Goal: Communication & Community: Participate in discussion

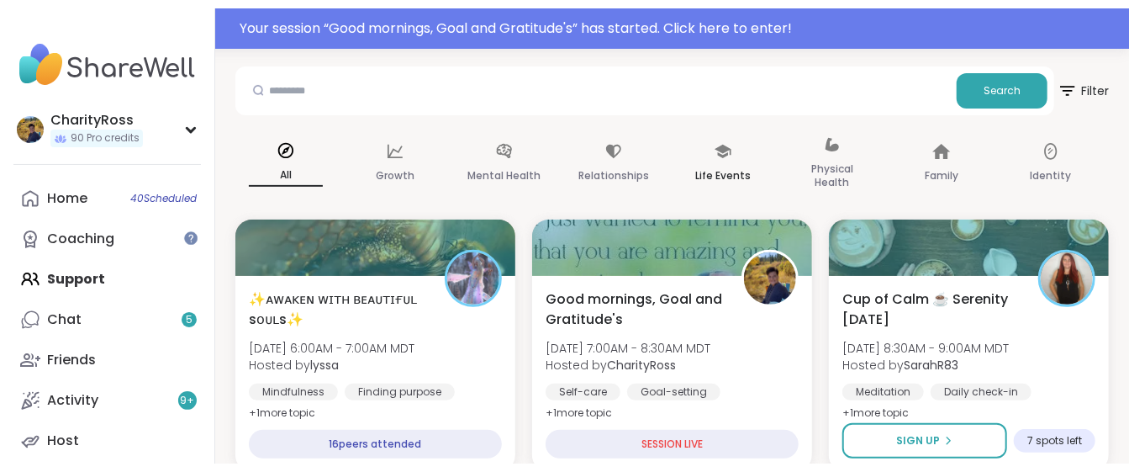
scroll to position [224, 0]
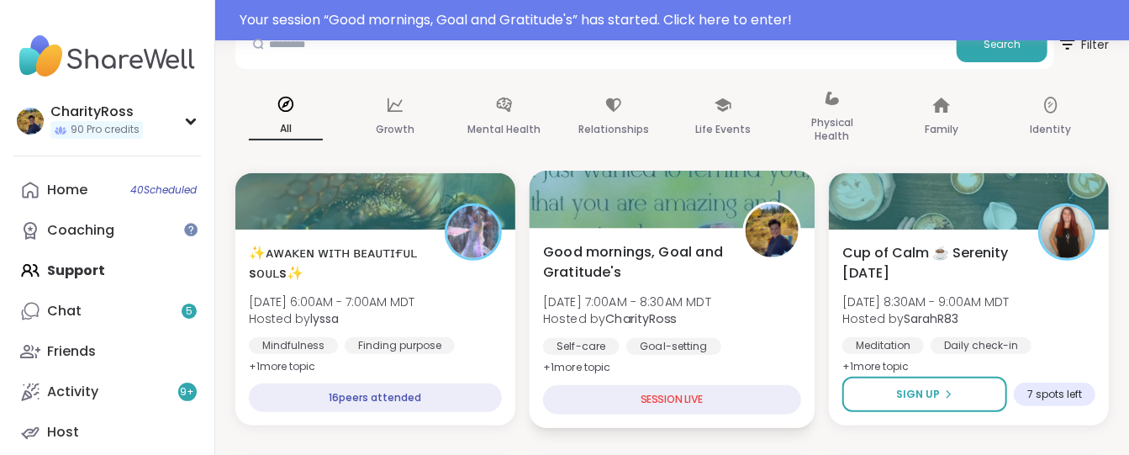
click at [729, 375] on div "Good mornings, Goal and Gratitude's [DATE] 7:00AM - 8:30AM MDT Hosted by Charit…" at bounding box center [673, 328] width 286 height 200
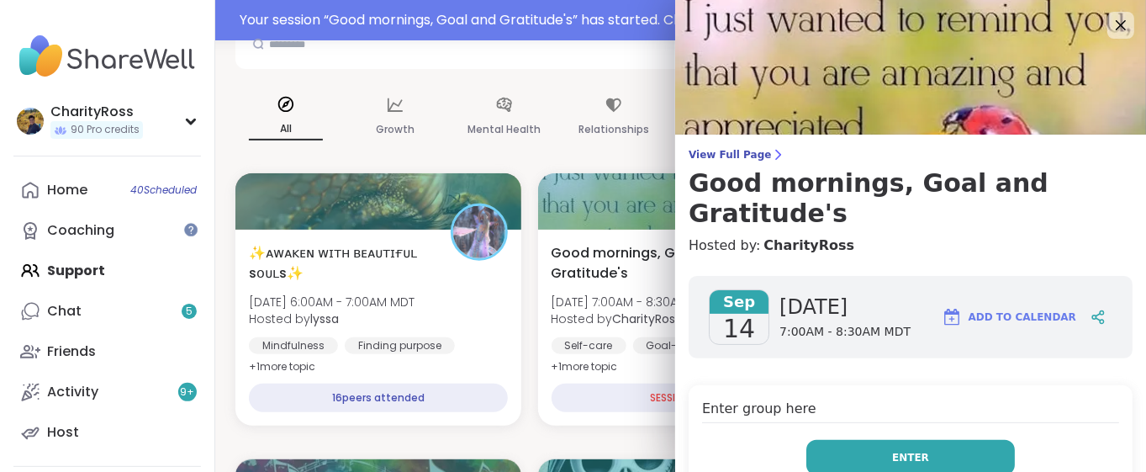
click at [846, 440] on button "Enter" at bounding box center [910, 457] width 209 height 35
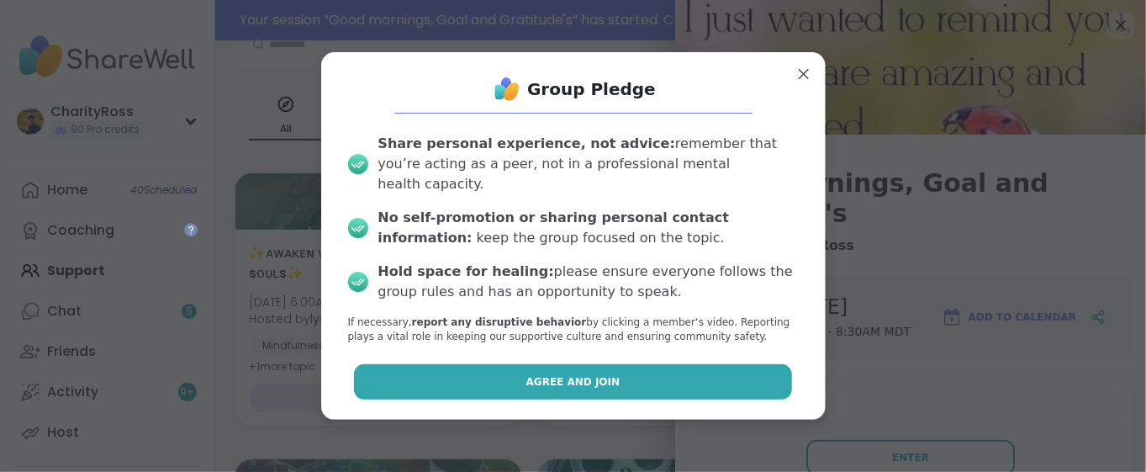
click at [741, 370] on button "Agree and Join" at bounding box center [573, 381] width 438 height 35
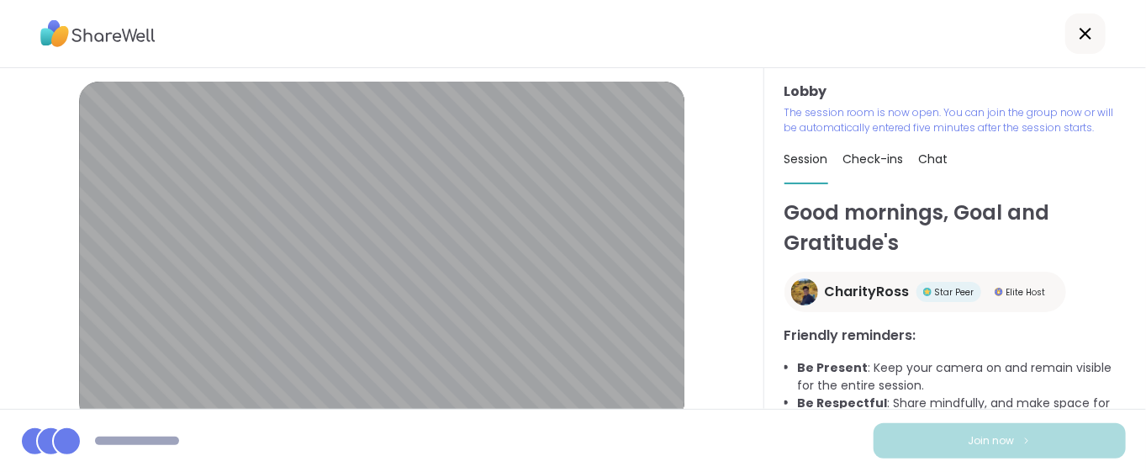
click at [787, 431] on div "Join now" at bounding box center [573, 440] width 1146 height 63
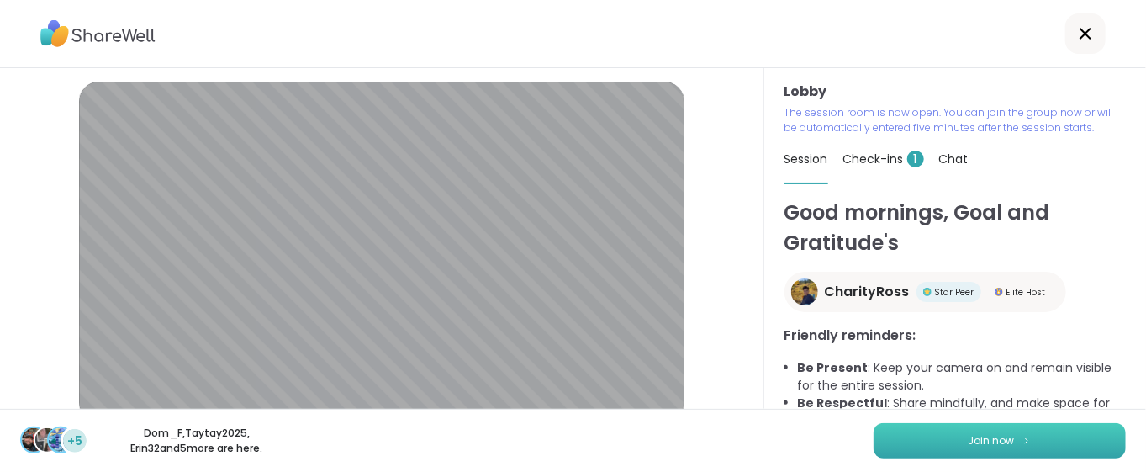
click at [919, 448] on button "Join now" at bounding box center [1000, 440] width 252 height 35
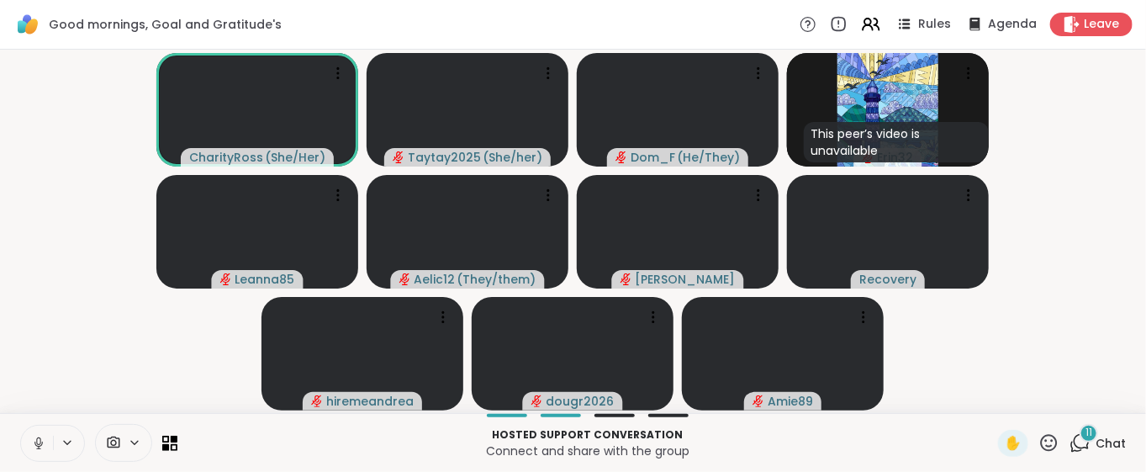
click at [1070, 421] on div "Hosted support conversation Connect and share with the group ✋ 11 Chat" at bounding box center [573, 442] width 1146 height 59
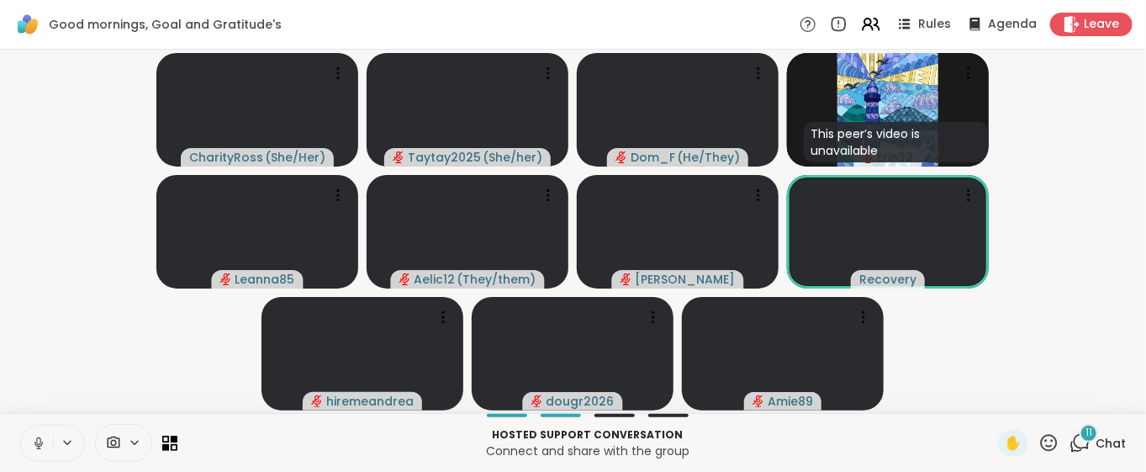
click at [1080, 437] on div "11" at bounding box center [1089, 433] width 18 height 18
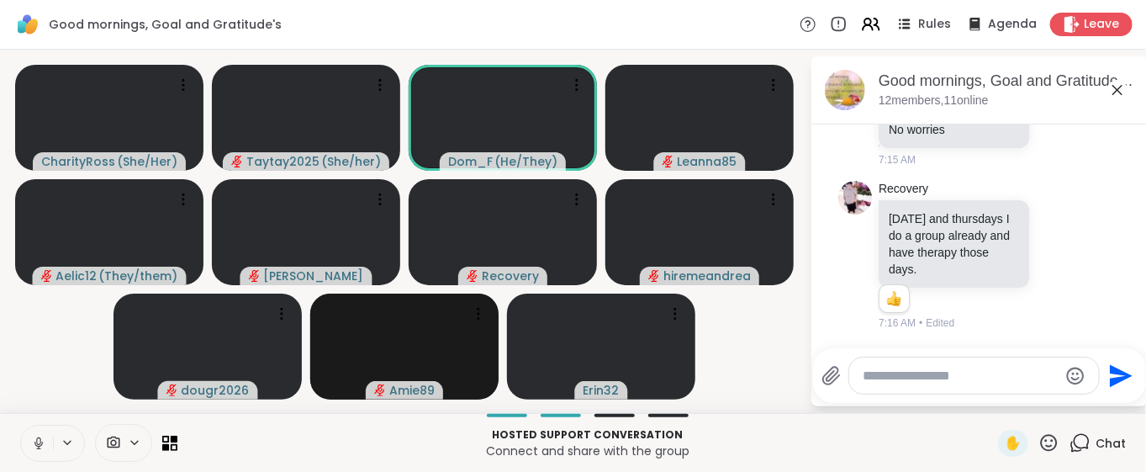
scroll to position [3133, 0]
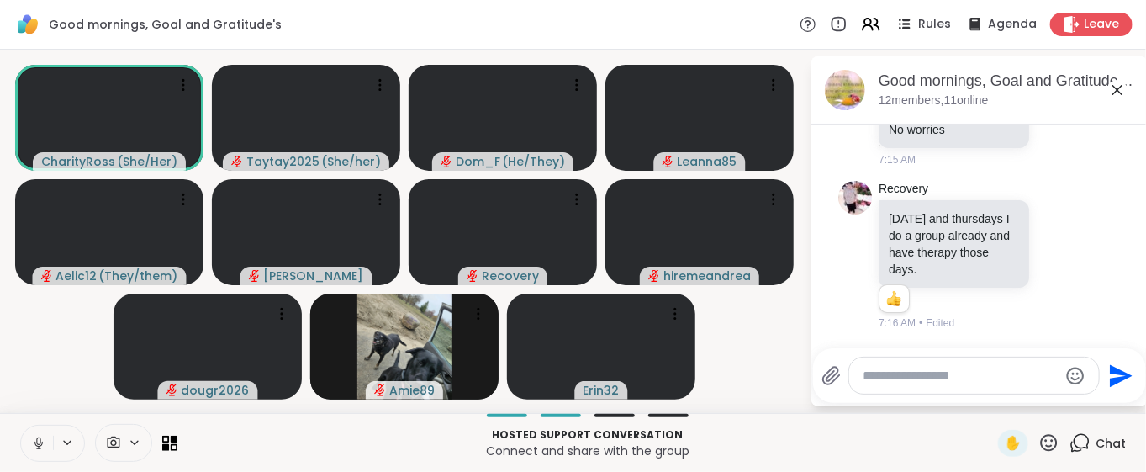
click at [36, 446] on icon at bounding box center [38, 443] width 15 height 15
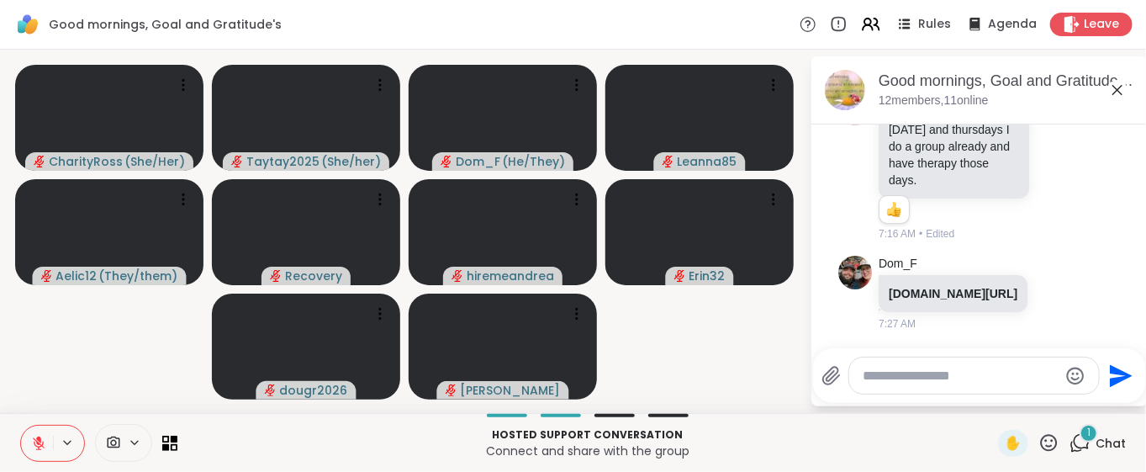
scroll to position [3273, 0]
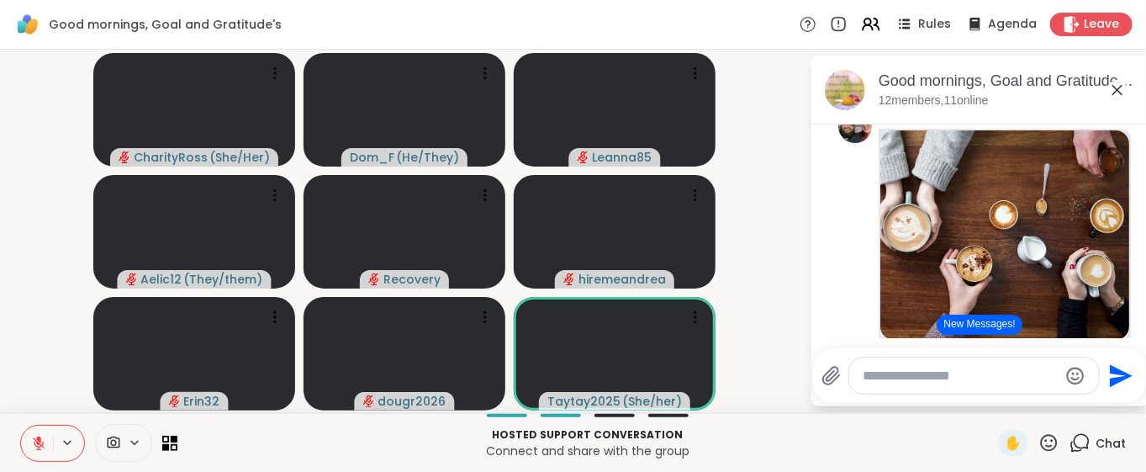
click at [995, 322] on button "New Messages!" at bounding box center [979, 324] width 85 height 20
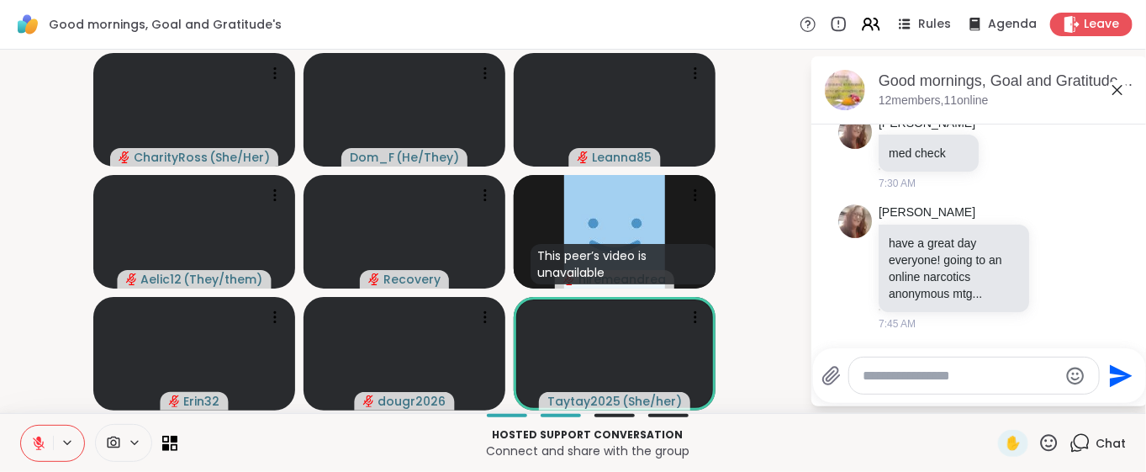
click at [33, 446] on icon at bounding box center [38, 443] width 15 height 15
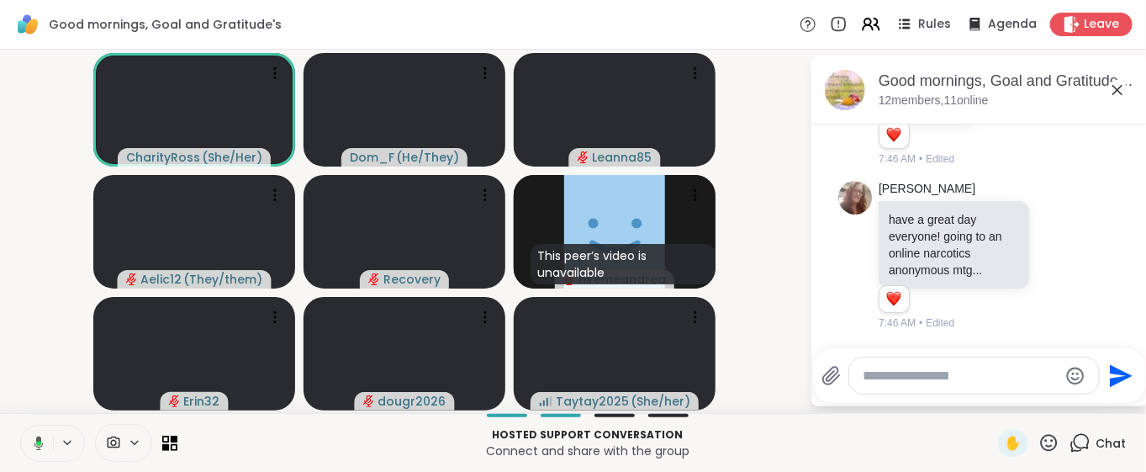
scroll to position [3825, 0]
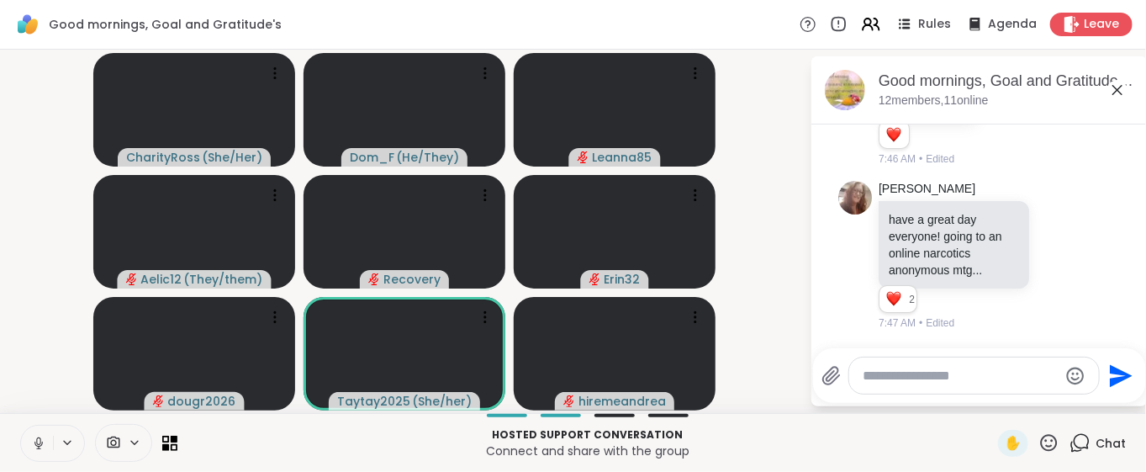
click at [35, 439] on icon at bounding box center [38, 443] width 15 height 15
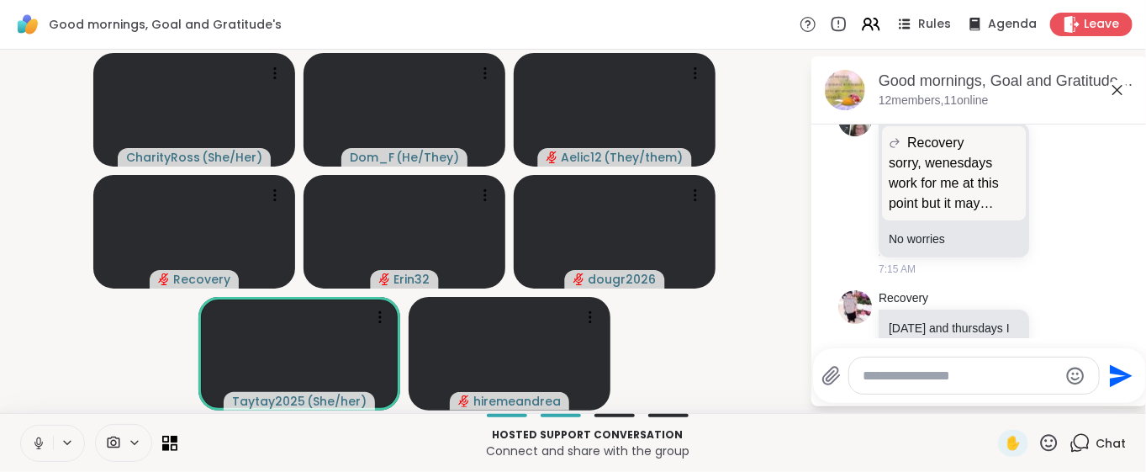
scroll to position [3041, 0]
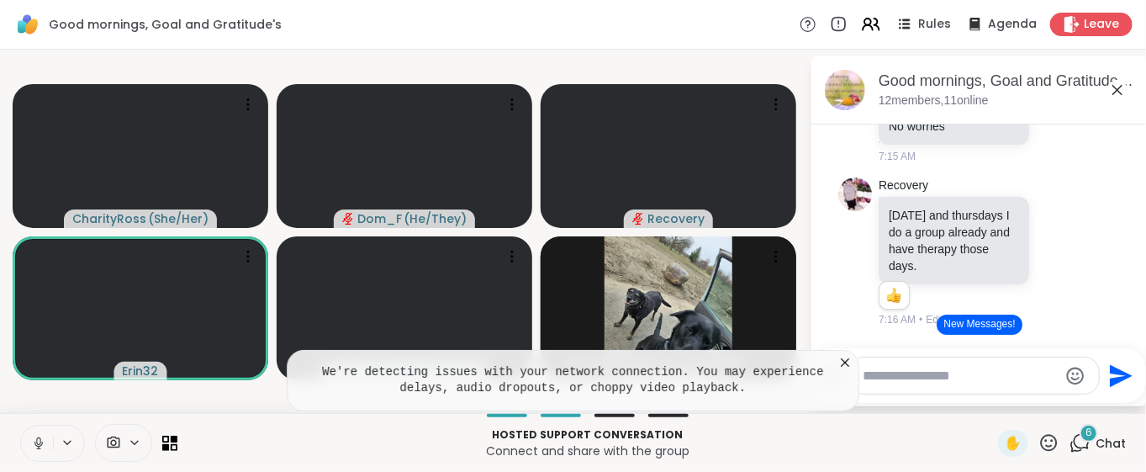
click at [848, 362] on icon at bounding box center [845, 362] width 17 height 17
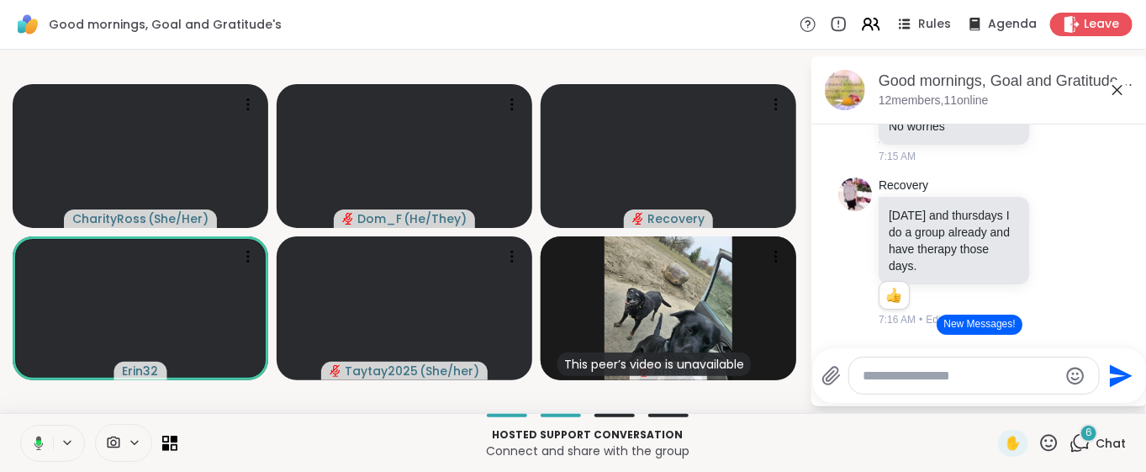
click at [982, 322] on button "New Messages!" at bounding box center [979, 324] width 85 height 20
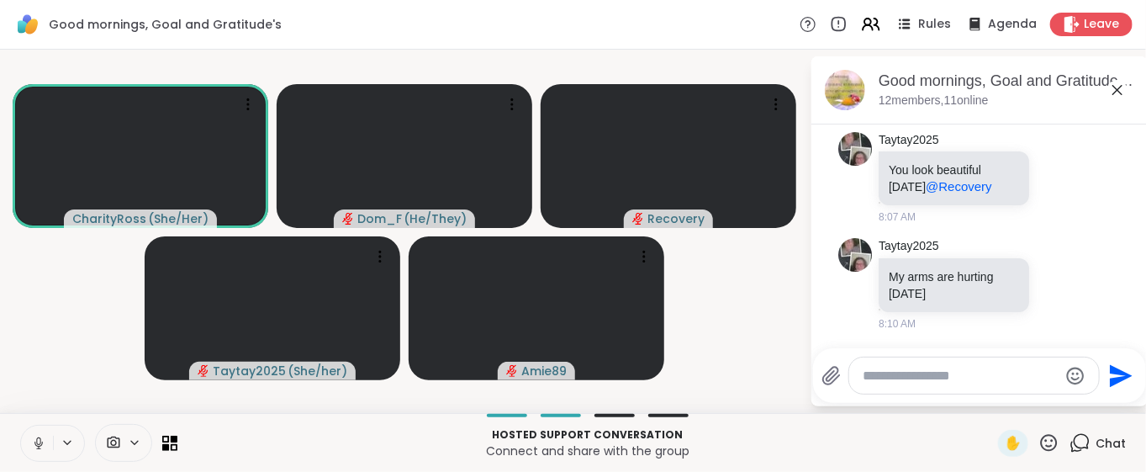
scroll to position [5230, 0]
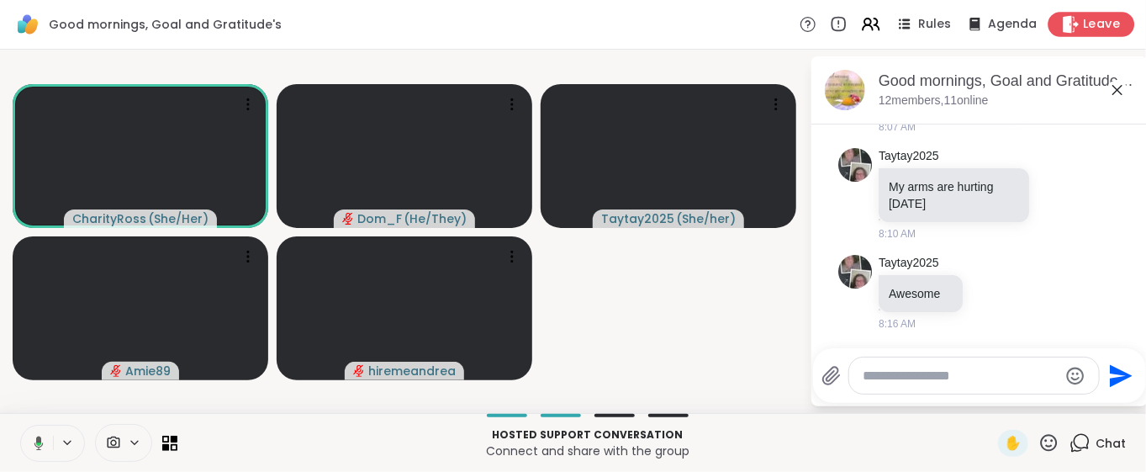
click at [1062, 28] on icon at bounding box center [1071, 24] width 18 height 18
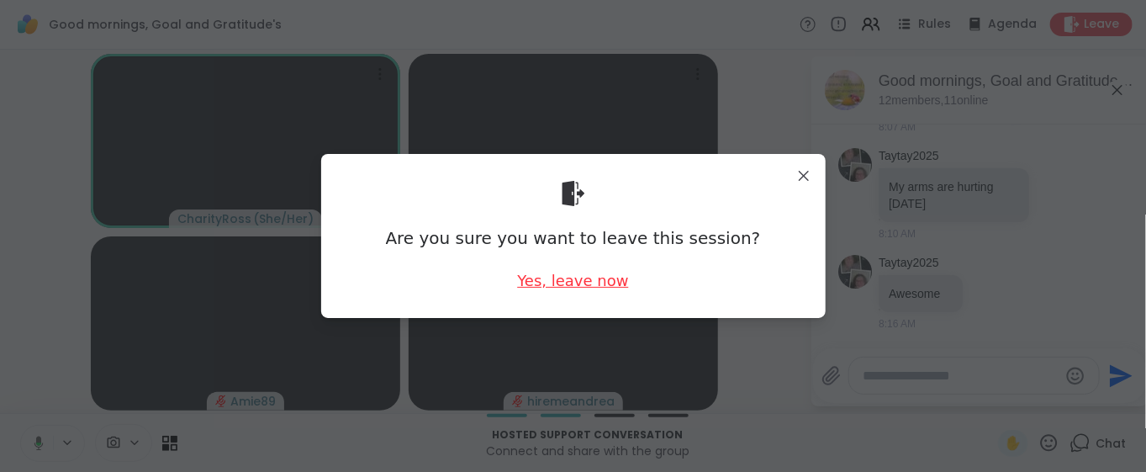
click at [541, 278] on div "Yes, leave now" at bounding box center [572, 280] width 111 height 21
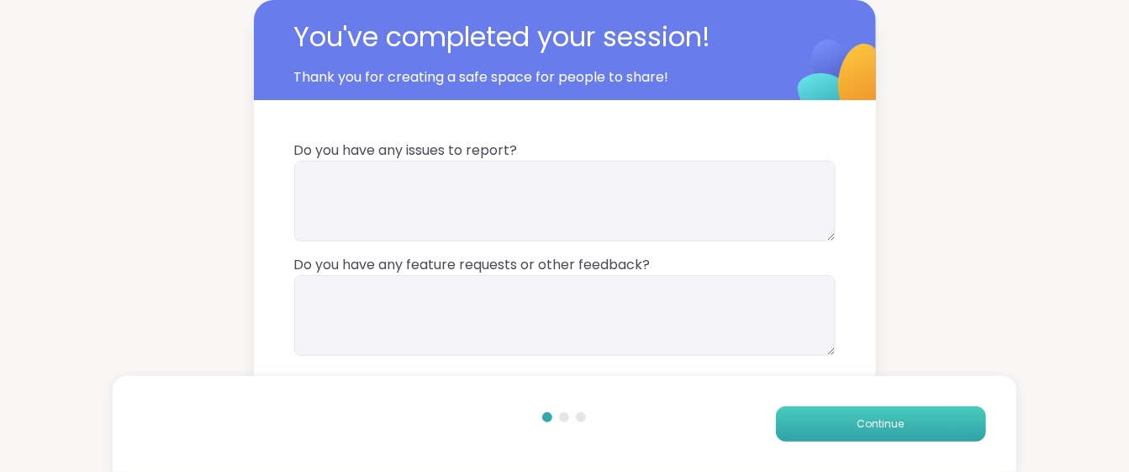
click at [845, 431] on button "Continue" at bounding box center [881, 423] width 210 height 35
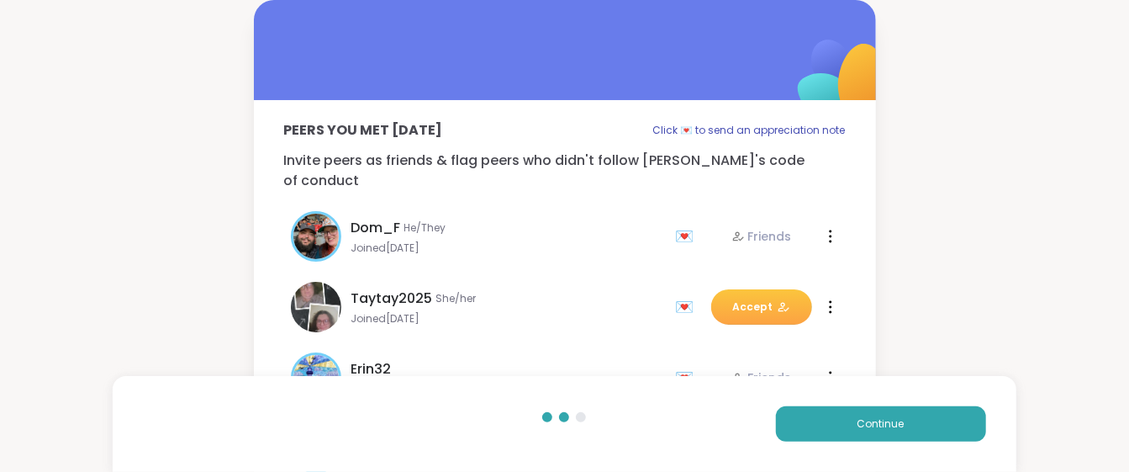
click at [734, 289] on button "Accept" at bounding box center [761, 306] width 101 height 35
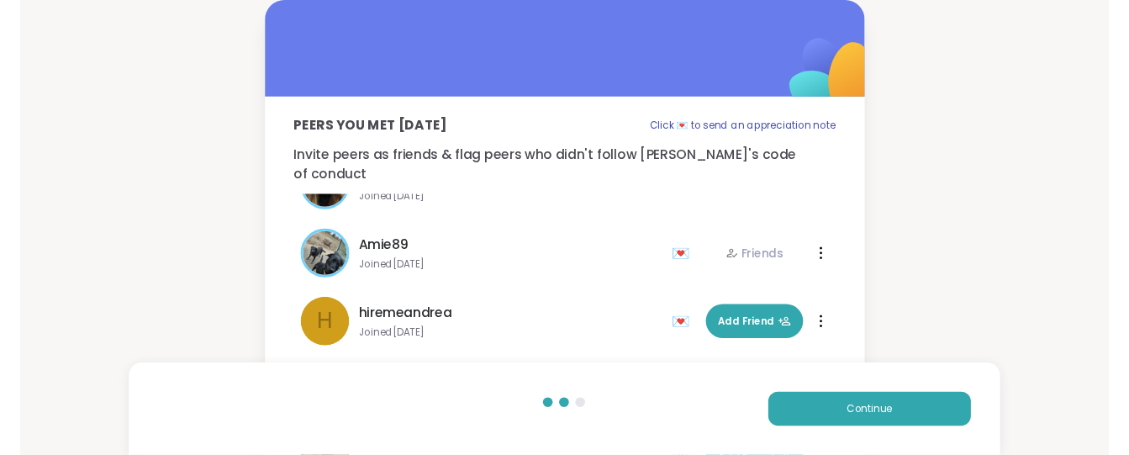
scroll to position [335, 0]
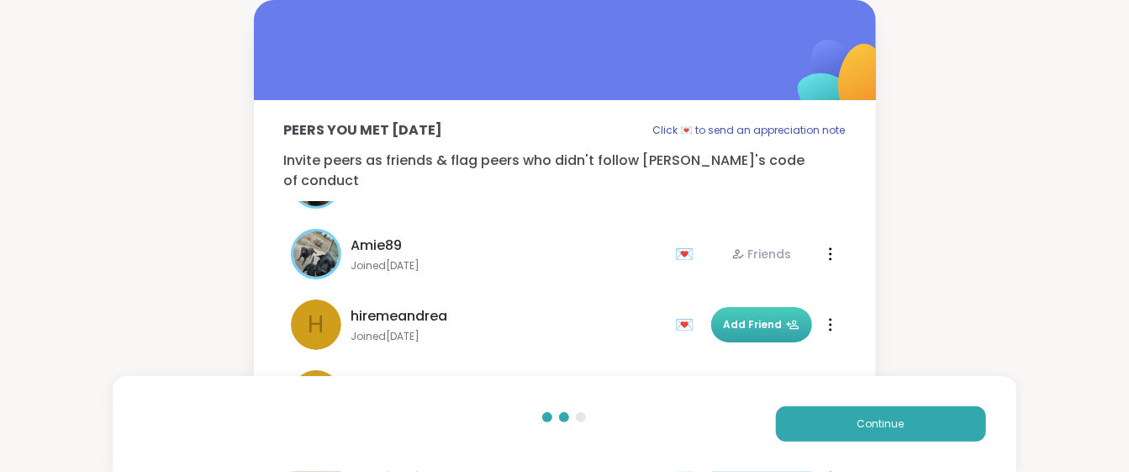
click at [786, 318] on icon at bounding box center [792, 324] width 13 height 13
click at [841, 437] on button "Continue" at bounding box center [881, 423] width 210 height 35
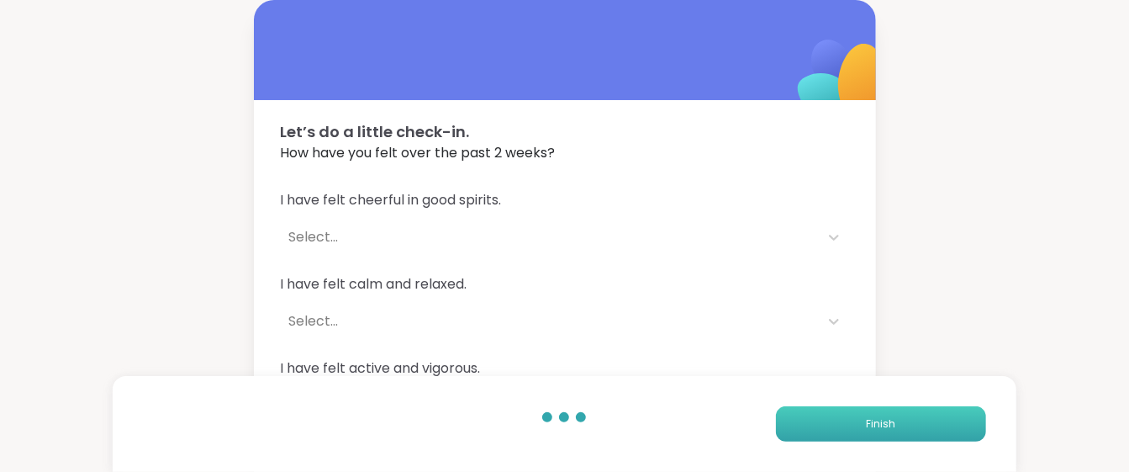
click at [841, 437] on button "Finish" at bounding box center [881, 423] width 210 height 35
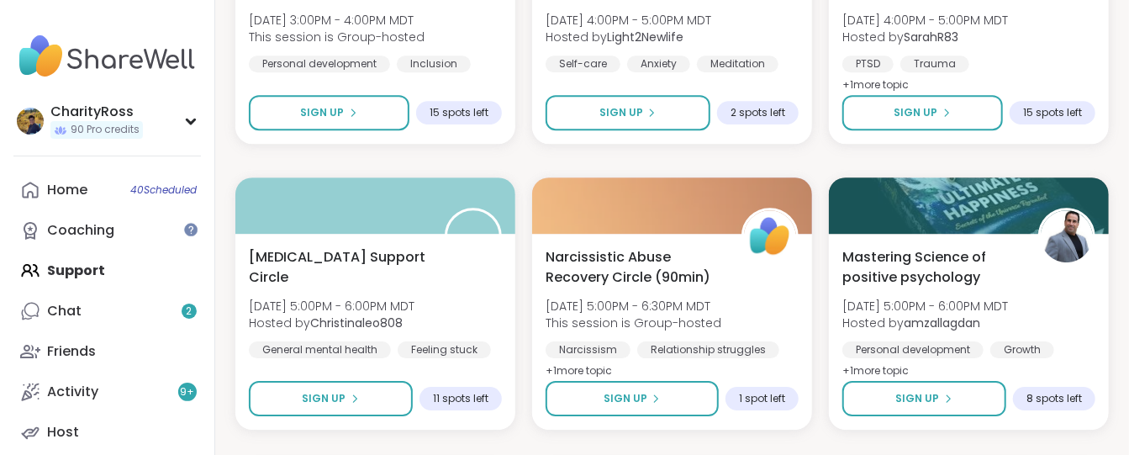
scroll to position [2578, 0]
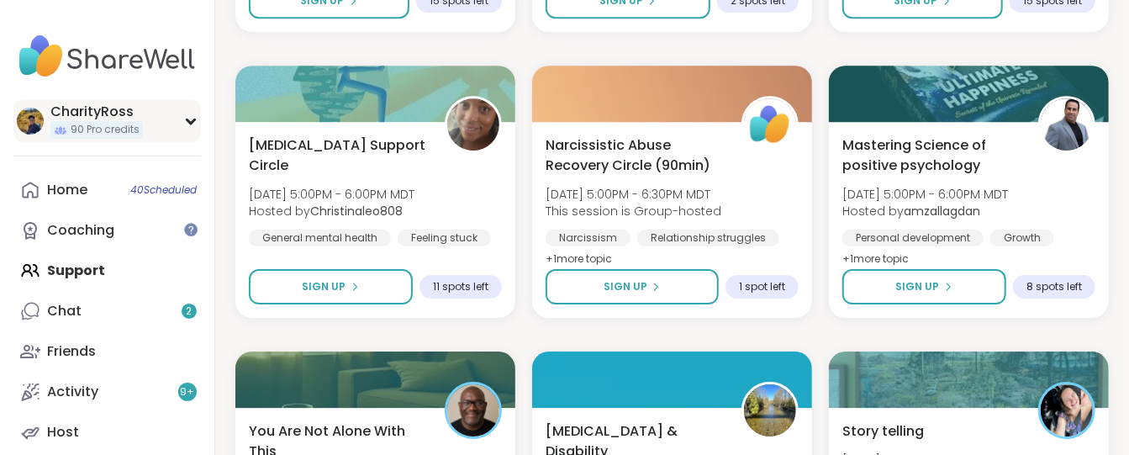
click at [50, 133] on div "90 Pro credits" at bounding box center [96, 130] width 92 height 18
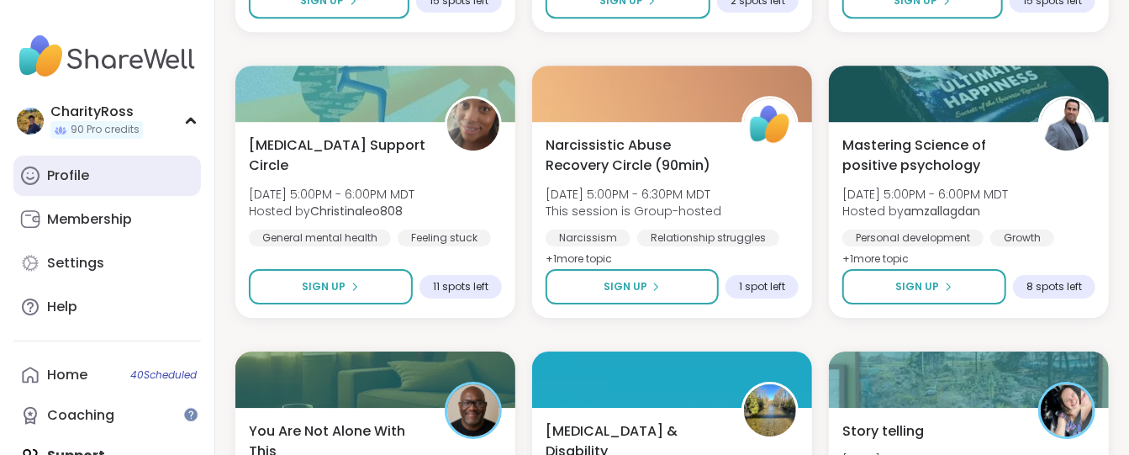
click at [118, 184] on link "Profile" at bounding box center [107, 176] width 188 height 40
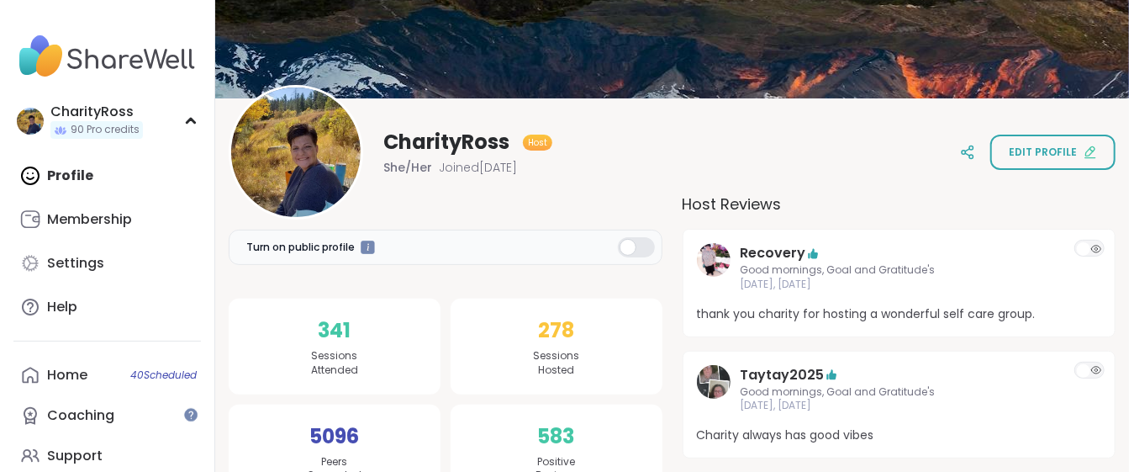
scroll to position [224, 0]
